Goal: Task Accomplishment & Management: Manage account settings

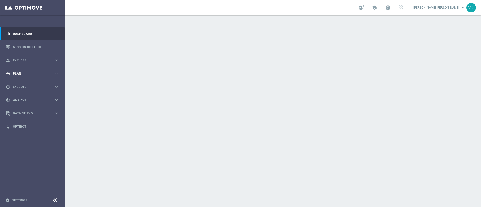
click at [40, 73] on span "Plan" at bounding box center [33, 73] width 41 height 3
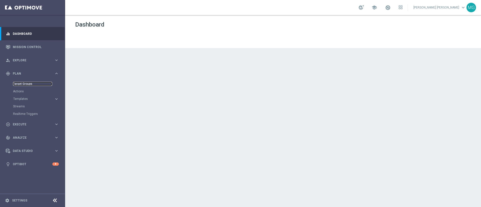
click at [26, 83] on link "Target Groups" at bounding box center [32, 84] width 39 height 4
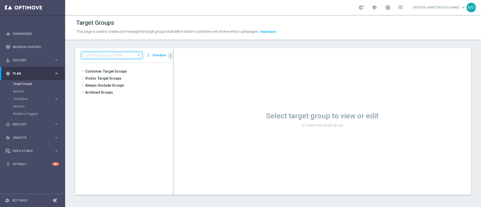
click at [99, 53] on input at bounding box center [111, 55] width 61 height 7
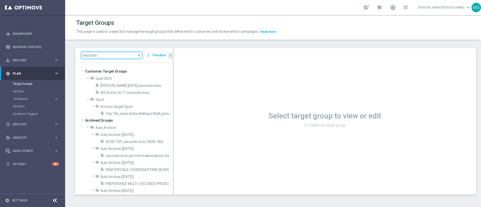
type input "secondo"
click at [19, 85] on link "Target Groups" at bounding box center [32, 84] width 39 height 4
click at [25, 45] on link "Mission Control" at bounding box center [36, 46] width 46 height 13
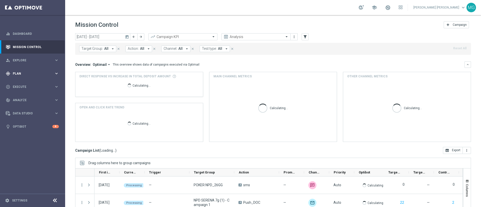
click at [18, 69] on div "gps_fixed Plan keyboard_arrow_right" at bounding box center [32, 73] width 65 height 13
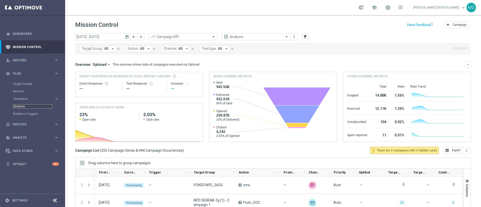
click at [21, 107] on link "Streams" at bounding box center [32, 106] width 39 height 4
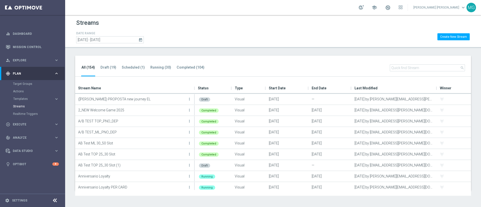
click at [397, 70] on input-search "search" at bounding box center [426, 70] width 75 height 12
click at [397, 70] on input "text" at bounding box center [426, 67] width 75 height 7
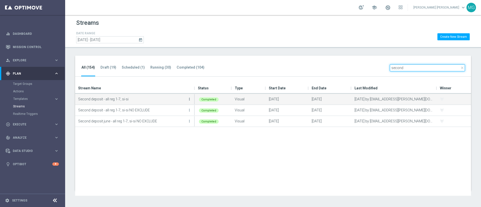
type input "second"
click at [188, 99] on icon "more_vert" at bounding box center [189, 99] width 4 height 4
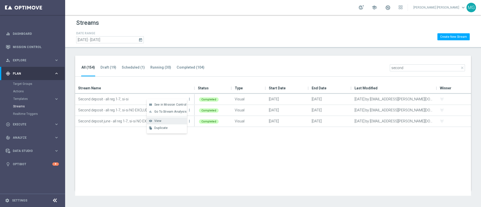
click at [170, 119] on div "View" at bounding box center [169, 121] width 30 height 4
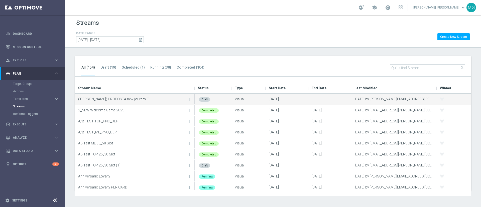
drag, startPoint x: 185, startPoint y: 95, endPoint x: 196, endPoint y: 112, distance: 19.2
click at [185, 95] on p "([PERSON_NAME]) PROPOSTA new journey EL" at bounding box center [132, 99] width 108 height 8
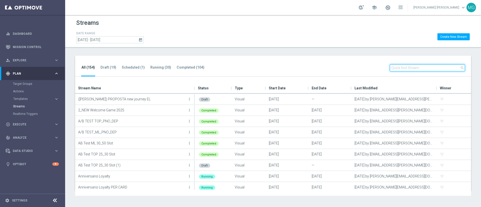
click at [403, 71] on input "text" at bounding box center [426, 67] width 75 height 7
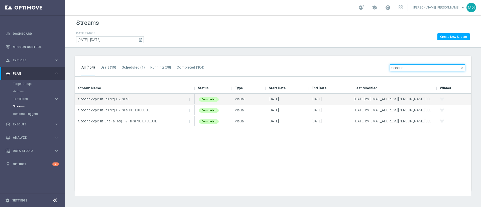
type input "second"
click at [190, 100] on icon "more_vert" at bounding box center [189, 99] width 4 height 4
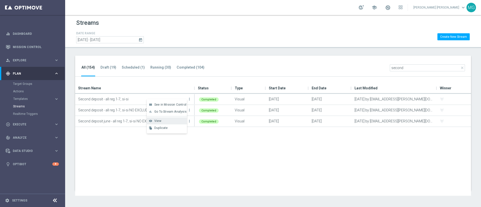
click at [155, 122] on span "View" at bounding box center [157, 121] width 7 height 4
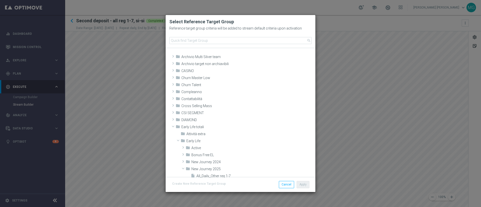
click at [383, 166] on modal-container "Select Reference Target Group Reference target group criteria will be added to …" at bounding box center [240, 103] width 481 height 207
click at [290, 184] on button "Cancel" at bounding box center [286, 184] width 15 height 7
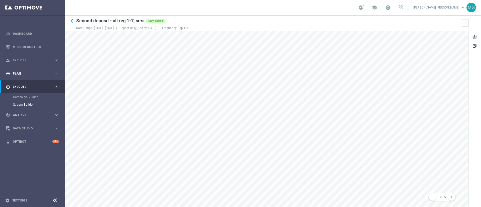
click at [26, 72] on span "Plan" at bounding box center [33, 73] width 41 height 3
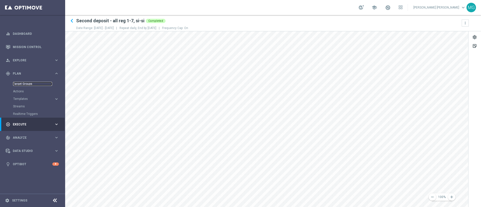
click at [24, 83] on link "Target Groups" at bounding box center [32, 84] width 39 height 4
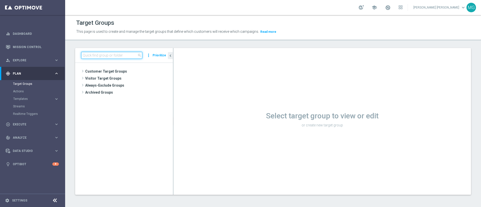
click at [117, 56] on input at bounding box center [111, 55] width 61 height 7
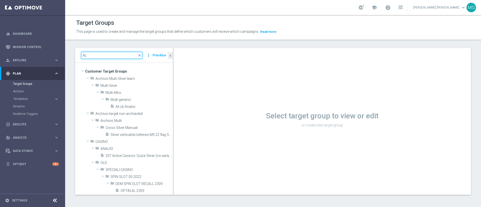
type input "A"
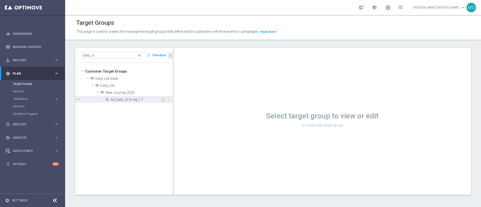
click at [121, 101] on span "All_Daily_Si-Si reg 1-7" at bounding box center [135, 100] width 50 height 4
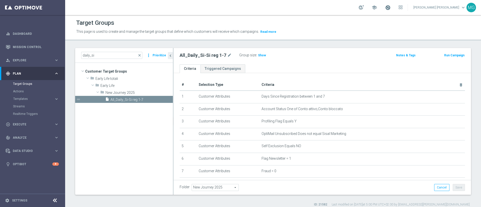
click at [390, 9] on span at bounding box center [388, 8] width 6 height 6
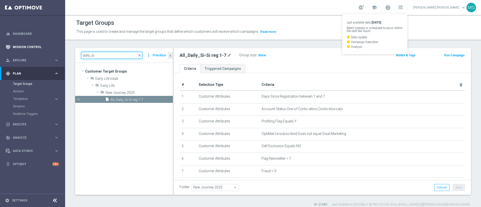
drag, startPoint x: 112, startPoint y: 55, endPoint x: 28, endPoint y: 44, distance: 84.9
click at [27, 44] on main "equalizer Dashboard Mission Control" at bounding box center [240, 103] width 481 height 207
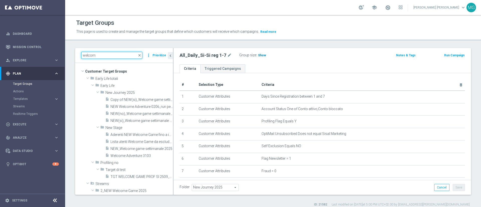
type input "welcom"
click at [263, 56] on span "Show" at bounding box center [262, 56] width 8 height 4
click at [141, 56] on span "close" at bounding box center [139, 55] width 4 height 4
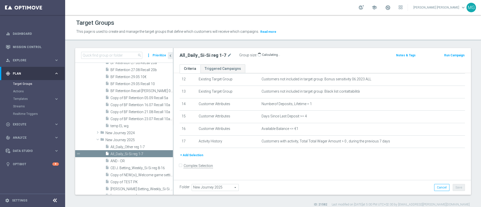
scroll to position [154, 0]
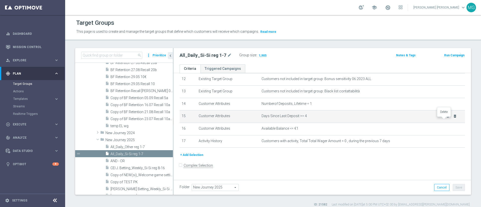
click at [453, 118] on icon "delete_forever" at bounding box center [455, 116] width 4 height 4
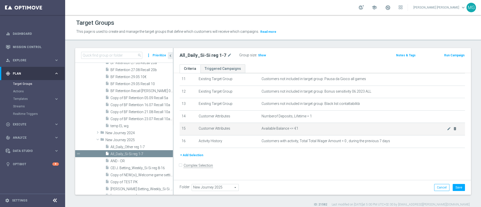
scroll to position [142, 0]
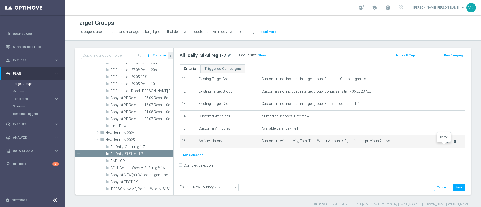
click at [453, 143] on icon "delete_forever" at bounding box center [455, 141] width 4 height 4
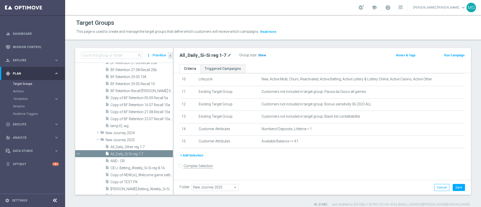
click at [263, 55] on span "Show" at bounding box center [262, 56] width 8 height 4
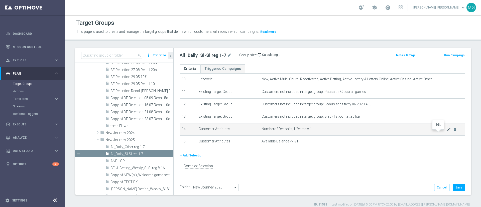
click at [447, 131] on icon "mode_edit" at bounding box center [449, 129] width 4 height 4
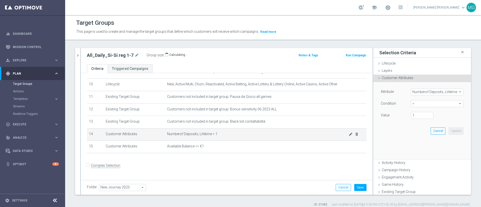
scroll to position [124, 0]
click at [426, 106] on span "=" at bounding box center [437, 103] width 52 height 7
click at [417, 136] on span ">" at bounding box center [437, 137] width 48 height 4
type input ">"
click at [414, 116] on input "number" at bounding box center [421, 115] width 23 height 7
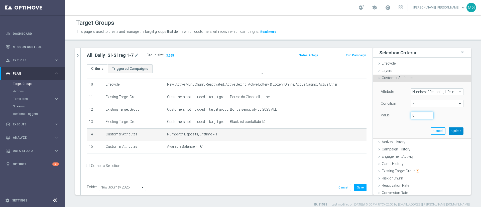
type input "0"
click at [448, 131] on button "Update" at bounding box center [455, 130] width 15 height 7
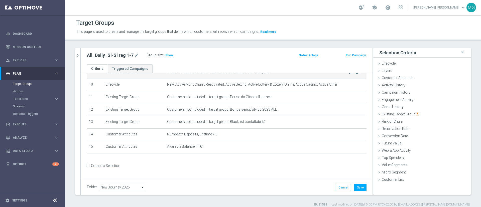
drag, startPoint x: 165, startPoint y: 56, endPoint x: 254, endPoint y: 77, distance: 91.2
click at [170, 56] on span "Show" at bounding box center [169, 56] width 8 height 4
click at [335, 185] on button "Cancel" at bounding box center [342, 187] width 15 height 7
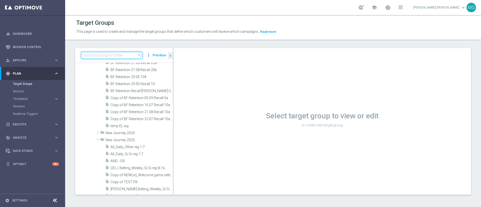
click at [111, 53] on input at bounding box center [111, 55] width 61 height 7
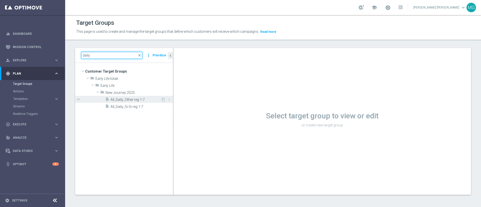
type input "daily"
click at [126, 98] on span "All_Daily_Other reg 1-7" at bounding box center [135, 100] width 50 height 4
